Goal: Check status: Check status

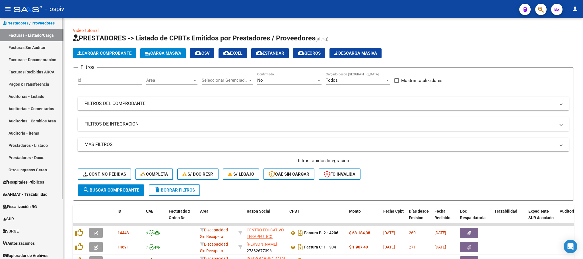
scroll to position [79, 0]
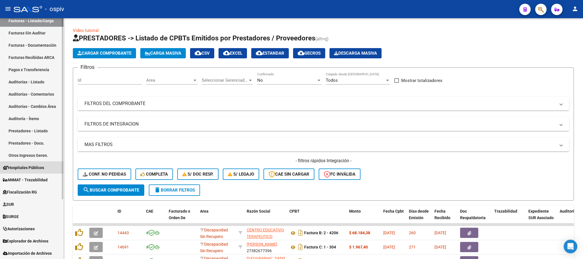
click at [34, 167] on span "Hospitales Públicos" at bounding box center [23, 168] width 41 height 6
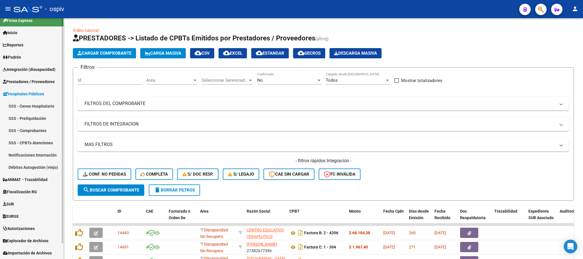
scroll to position [6, 0]
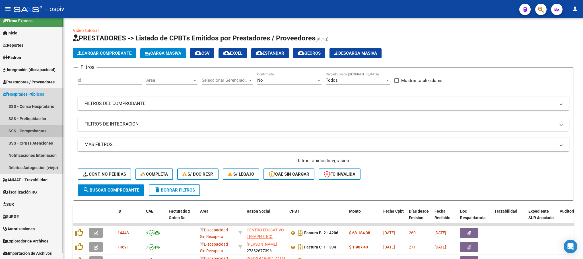
click at [41, 129] on link "SSS - Comprobantes" at bounding box center [31, 131] width 63 height 12
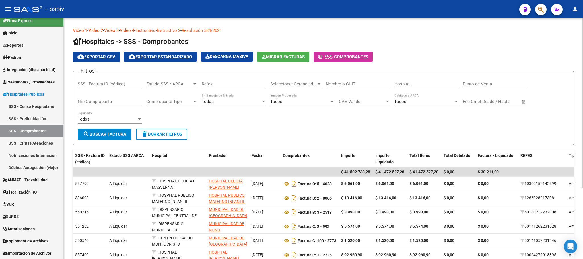
click at [102, 102] on input "Nro Comprobante" at bounding box center [110, 101] width 64 height 5
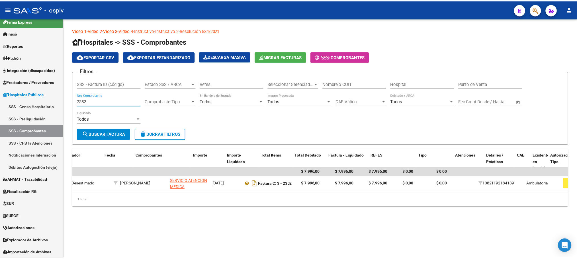
scroll to position [0, 151]
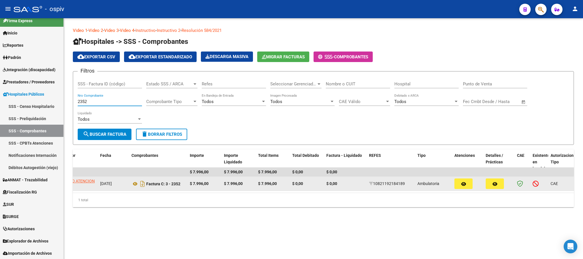
type input "2352"
click at [464, 183] on icon "button" at bounding box center [463, 184] width 5 height 4
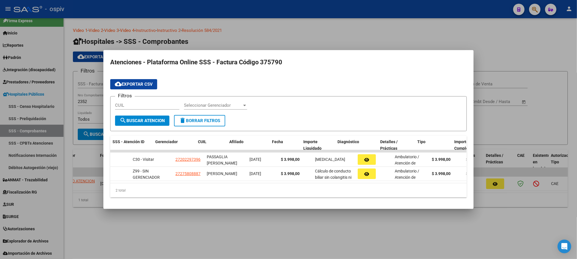
scroll to position [0, 0]
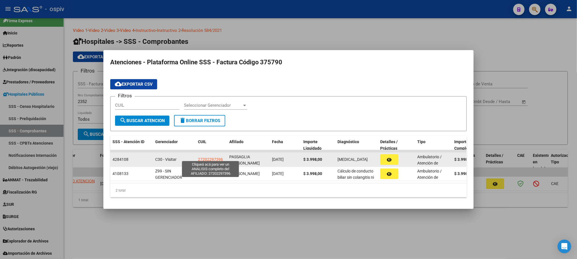
click at [202, 157] on span "27202297396" at bounding box center [210, 159] width 25 height 5
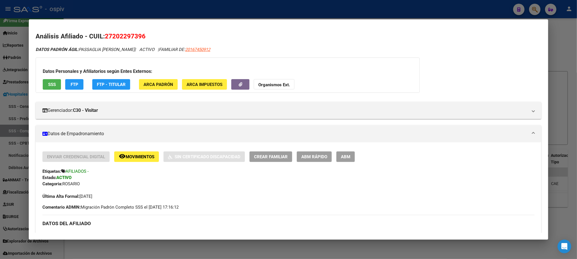
click at [289, 12] on div at bounding box center [288, 129] width 577 height 259
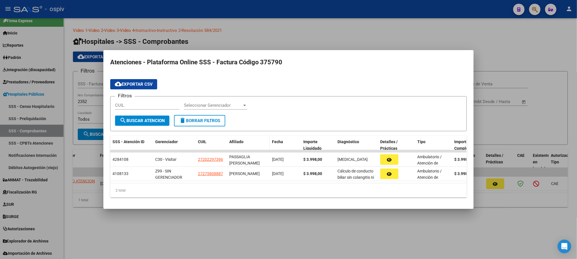
click at [238, 139] on span "Afiliado" at bounding box center [236, 141] width 14 height 5
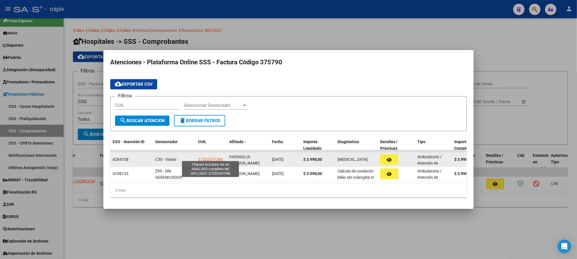
click at [205, 157] on span "27202297396" at bounding box center [210, 159] width 25 height 5
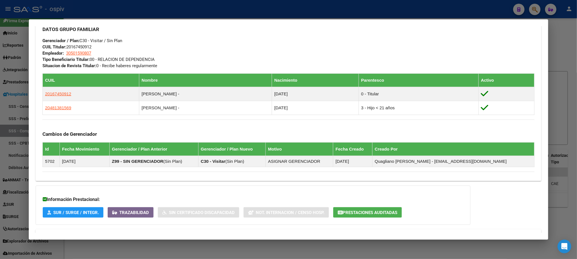
scroll to position [316, 0]
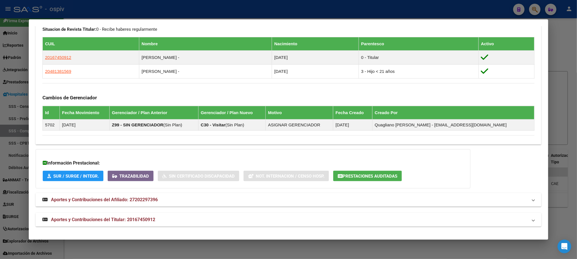
drag, startPoint x: 127, startPoint y: 219, endPoint x: 187, endPoint y: 212, distance: 61.0
click at [127, 219] on span "Aportes y Contribuciones del Titular: 20167450912" at bounding box center [103, 219] width 104 height 5
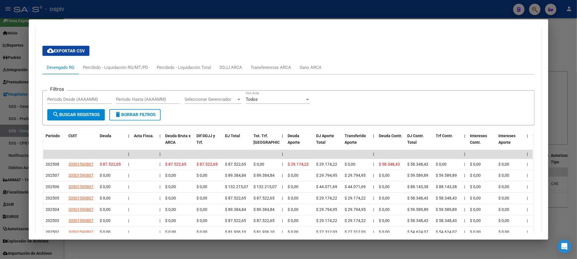
scroll to position [598, 0]
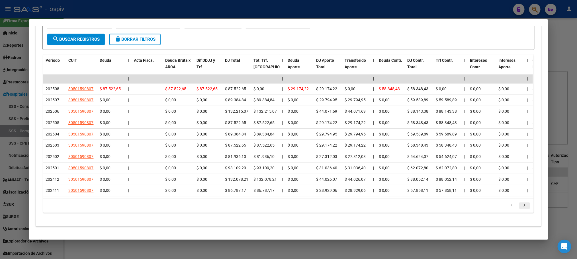
click at [521, 206] on icon "go to next page" at bounding box center [524, 206] width 7 height 7
click at [463, 3] on div at bounding box center [288, 129] width 577 height 259
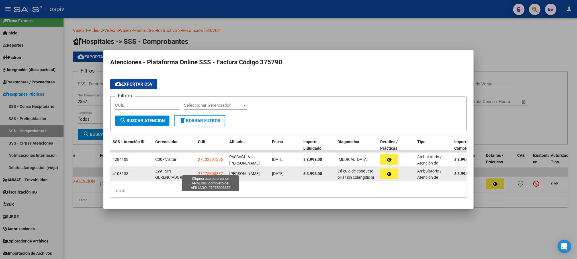
click at [210, 172] on span "27275808887" at bounding box center [210, 173] width 25 height 5
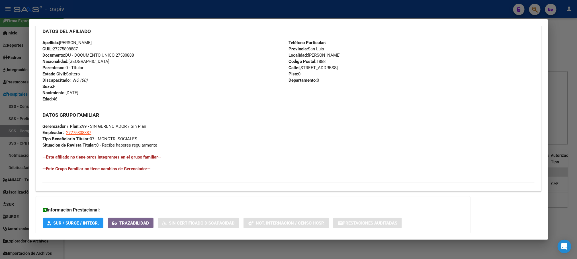
scroll to position [245, 0]
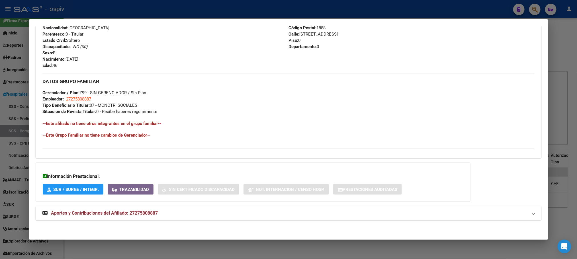
click at [143, 213] on span "Aportes y Contribuciones del Afiliado: 27275808887" at bounding box center [104, 212] width 107 height 5
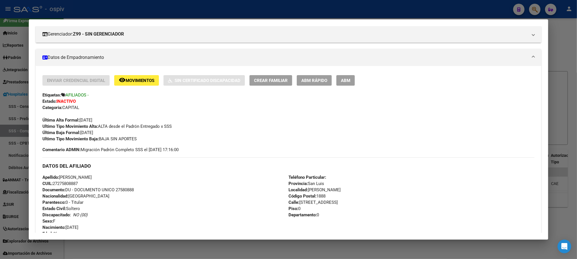
scroll to position [0, 0]
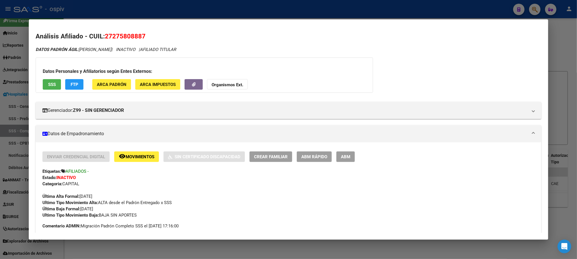
click at [198, 9] on div at bounding box center [288, 129] width 577 height 259
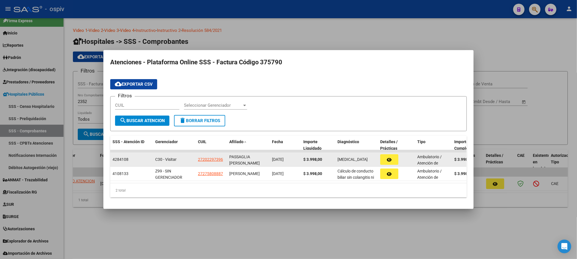
click at [216, 159] on app-link-go-to "27202297396" at bounding box center [210, 159] width 25 height 7
click at [216, 157] on span "27202297396" at bounding box center [210, 159] width 25 height 5
type textarea "27202297396"
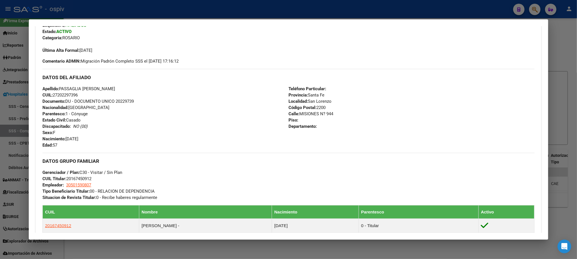
scroll to position [145, 0]
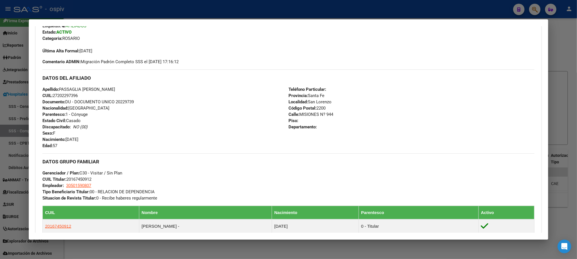
click at [159, 7] on div at bounding box center [288, 129] width 577 height 259
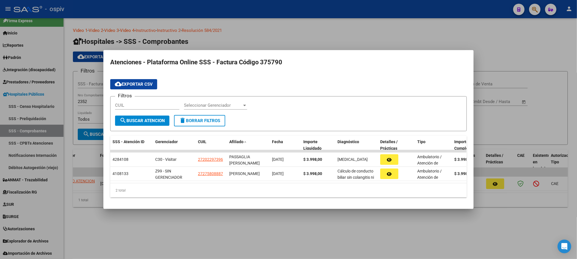
click at [236, 14] on div at bounding box center [288, 129] width 577 height 259
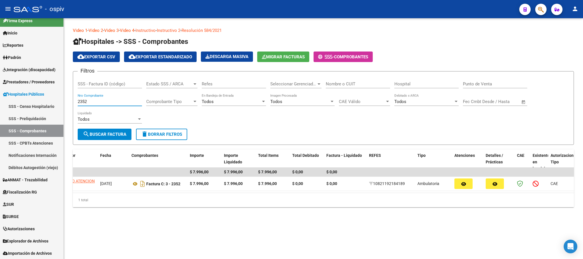
drag, startPoint x: 99, startPoint y: 102, endPoint x: 65, endPoint y: 99, distance: 34.5
click at [64, 101] on div "Video 1 - Video 2 - Video 3 - Video 4 - Instructivo - Instructivo 2 - Resolució…" at bounding box center [323, 121] width 519 height 207
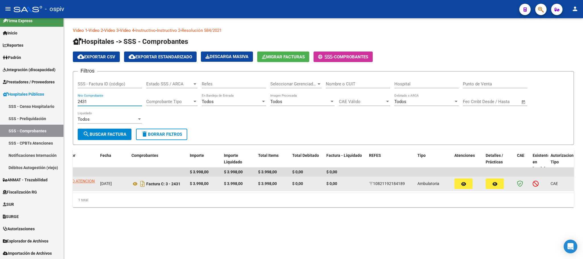
type input "2431"
click at [465, 186] on span "button" at bounding box center [463, 183] width 5 height 5
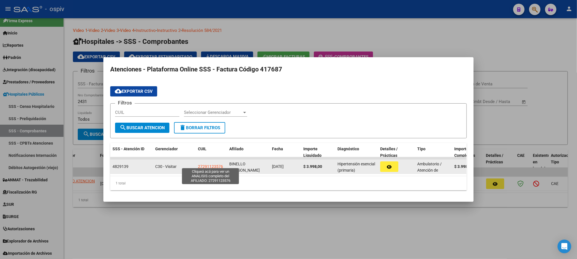
click at [214, 164] on span "27291123576" at bounding box center [210, 166] width 25 height 5
type textarea "27291123576"
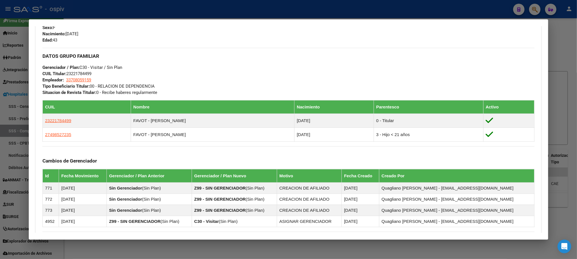
scroll to position [69, 0]
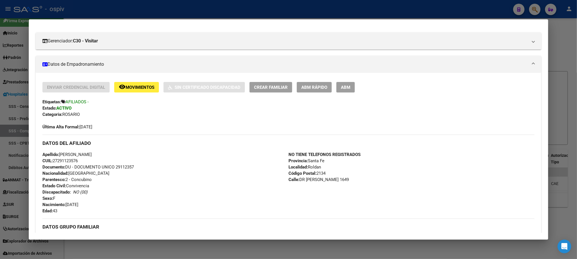
click at [117, 167] on span "Documento: DU - DOCUMENTO UNICO 29112357" at bounding box center [87, 167] width 91 height 5
copy span "29112357"
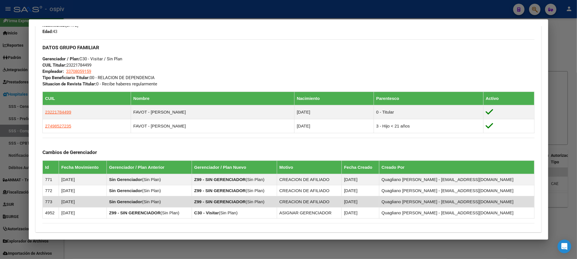
scroll to position [339, 0]
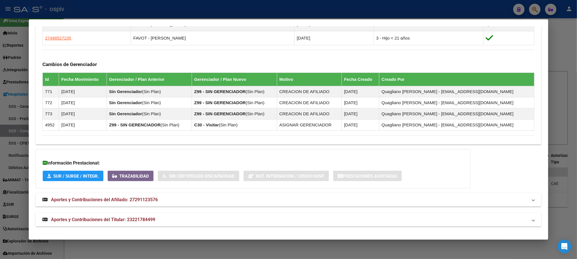
click at [143, 222] on strong "Aportes y Contribuciones del Titular: 23221784499" at bounding box center [98, 219] width 113 height 7
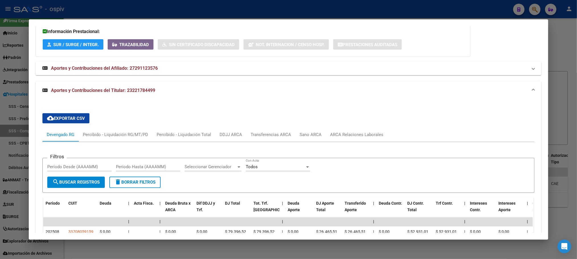
scroll to position [595, 0]
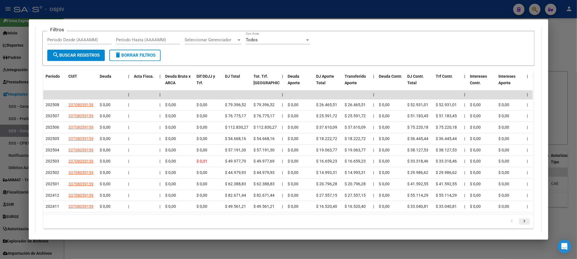
click at [521, 226] on icon "go to next page" at bounding box center [524, 222] width 7 height 7
click at [523, 226] on icon "go to next page" at bounding box center [524, 222] width 7 height 7
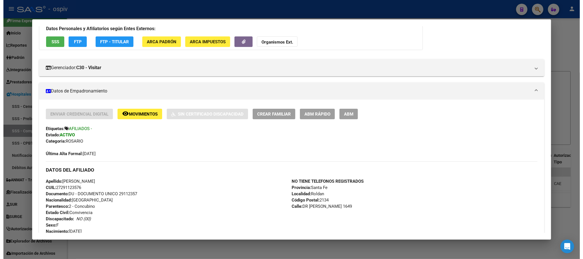
scroll to position [40, 0]
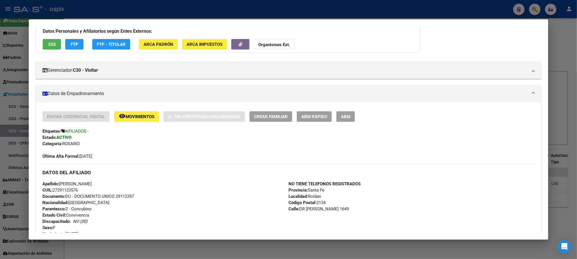
click at [145, 14] on div at bounding box center [288, 129] width 577 height 259
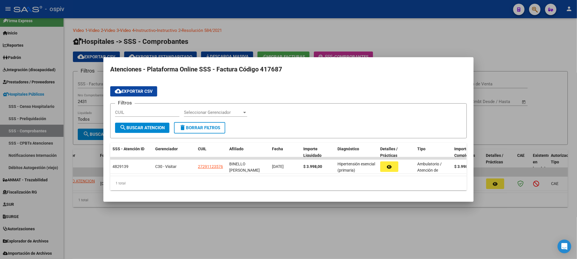
click at [145, 14] on div at bounding box center [288, 129] width 577 height 259
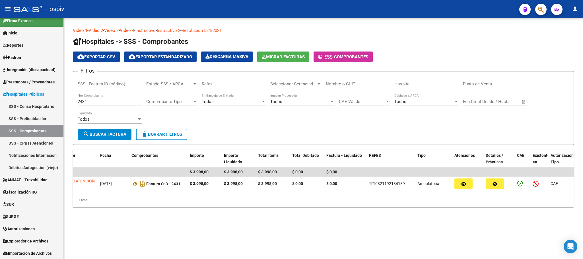
click at [101, 101] on input "2431" at bounding box center [110, 101] width 64 height 5
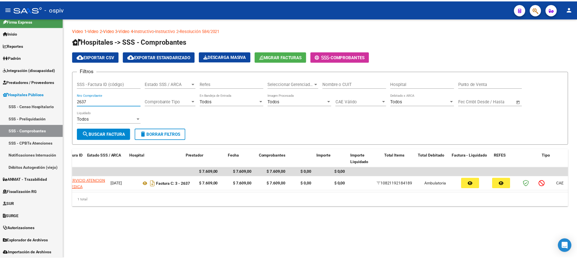
scroll to position [0, 145]
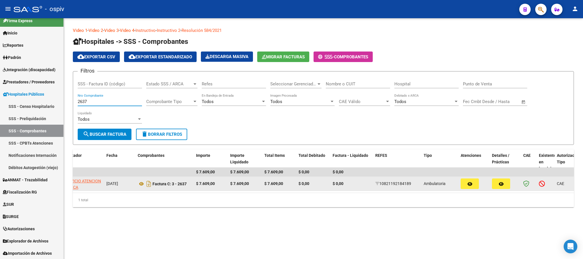
type input "2637"
click at [471, 186] on icon "button" at bounding box center [470, 184] width 5 height 4
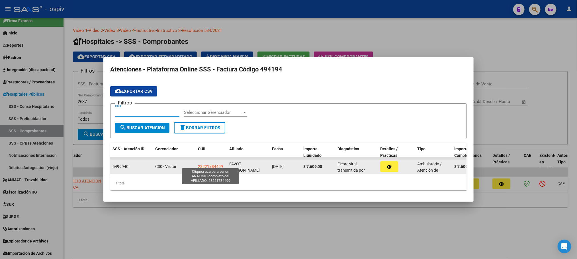
click at [210, 164] on span "23221784499" at bounding box center [210, 166] width 25 height 5
type textarea "23221784499"
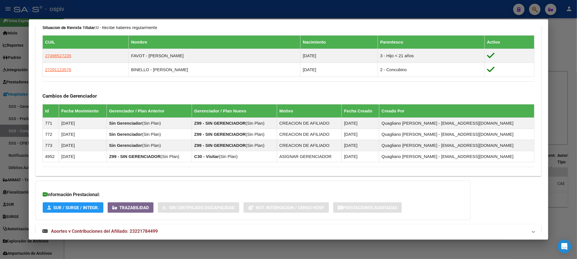
scroll to position [319, 0]
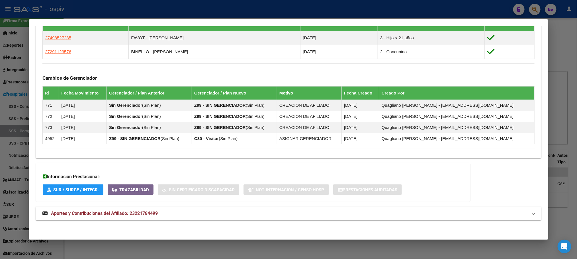
click at [134, 218] on mat-expansion-panel-header "Aportes y Contribuciones del Afiliado: 23221784499" at bounding box center [288, 214] width 505 height 14
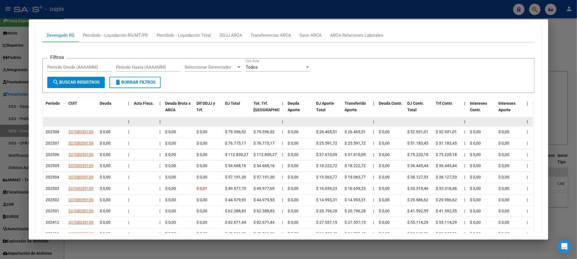
scroll to position [601, 0]
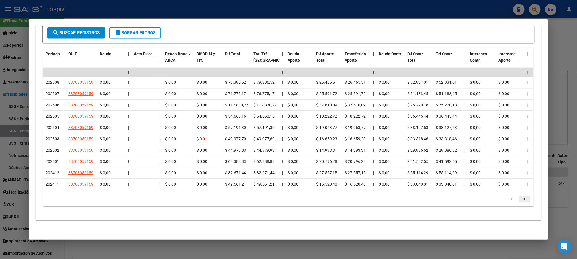
click at [522, 197] on icon "go to next page" at bounding box center [524, 200] width 7 height 7
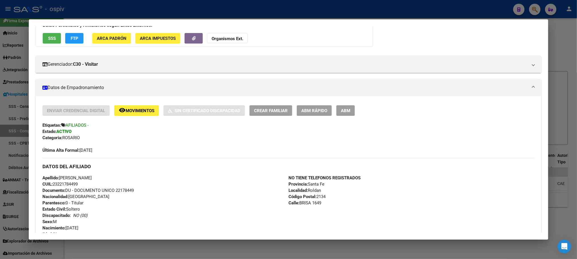
scroll to position [46, 0]
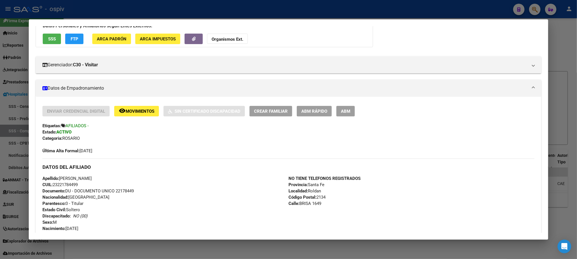
click at [122, 190] on span "Documento: DU - DOCUMENTO UNICO 22178449" at bounding box center [87, 190] width 91 height 5
copy span "22178449"
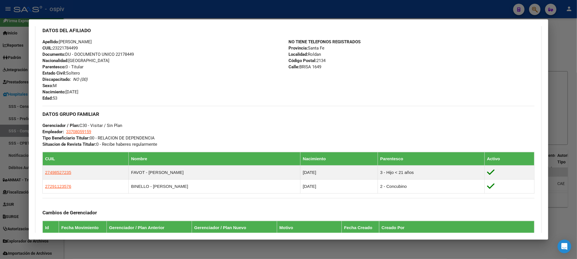
scroll to position [216, 0]
